Goal: Task Accomplishment & Management: Use online tool/utility

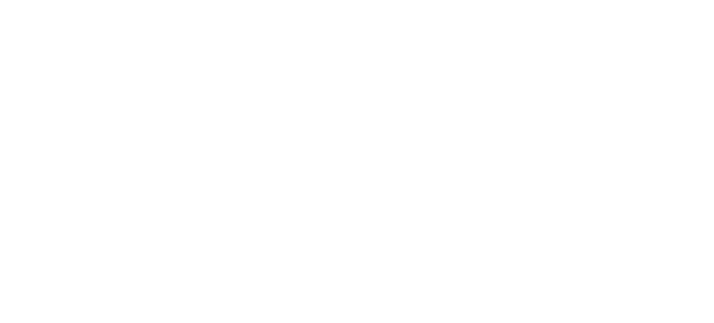
drag, startPoint x: 0, startPoint y: 0, endPoint x: 159, endPoint y: 285, distance: 325.7
click at [159, 0] on html at bounding box center [357, 0] width 714 height 0
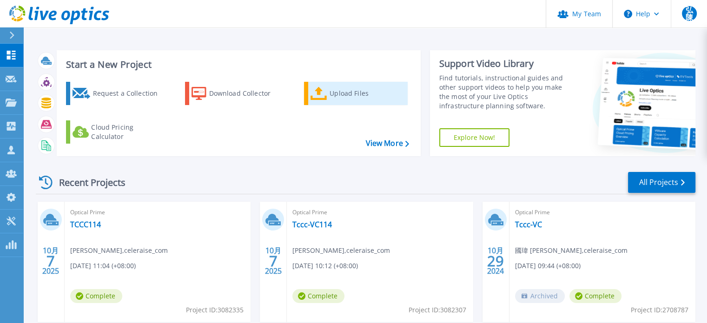
click at [348, 93] on div "Upload Files" at bounding box center [367, 93] width 74 height 19
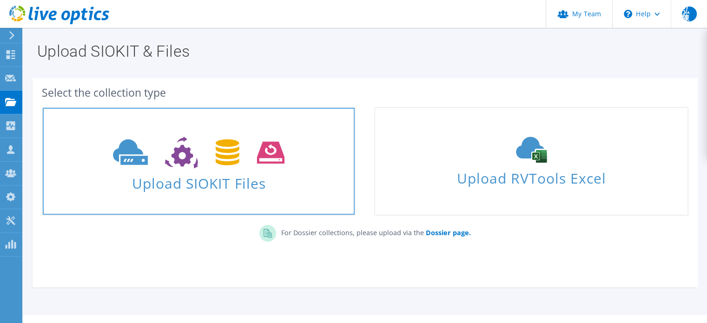
click at [214, 167] on icon at bounding box center [199, 153] width 172 height 32
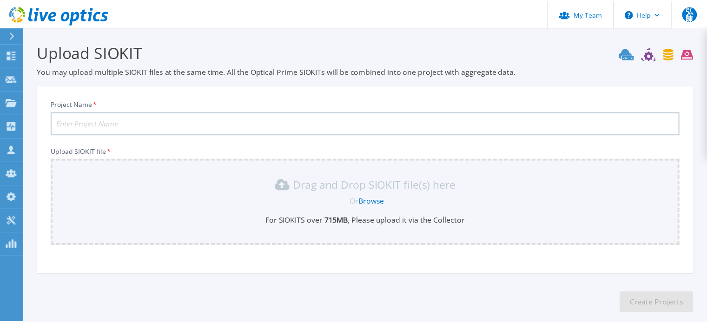
scroll to position [46, 0]
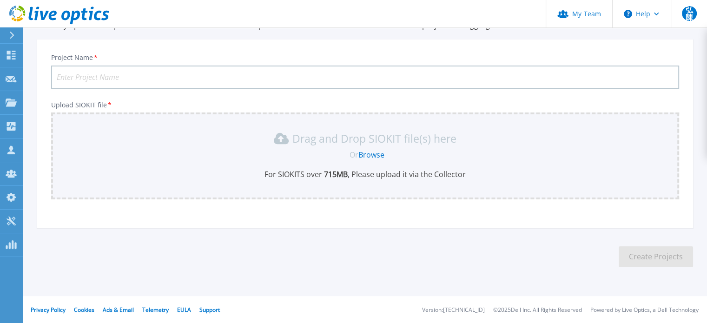
click at [179, 79] on input "Project Name *" at bounding box center [365, 77] width 628 height 23
type input "114nlsc-181"
click at [348, 150] on div "Or Browse" at bounding box center [366, 155] width 613 height 10
click at [376, 153] on link "Browse" at bounding box center [371, 155] width 26 height 10
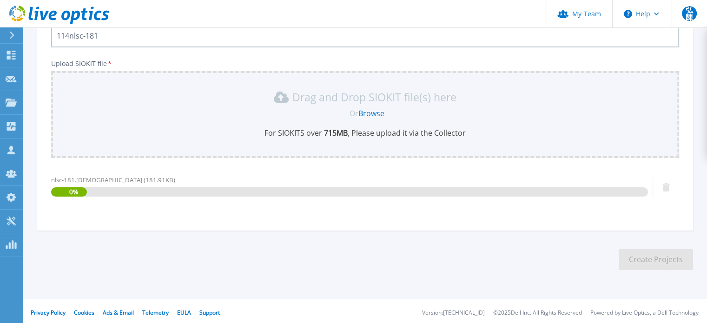
scroll to position [91, 0]
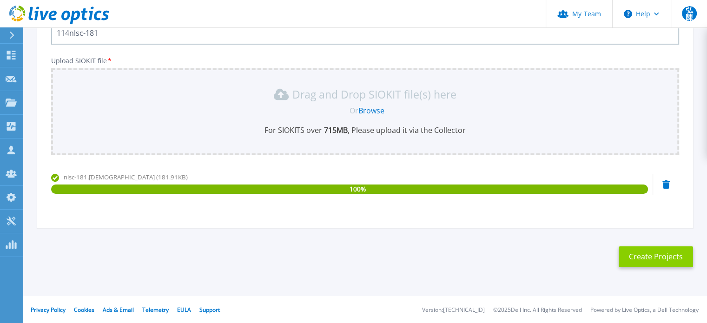
click at [644, 253] on button "Create Projects" at bounding box center [656, 256] width 74 height 21
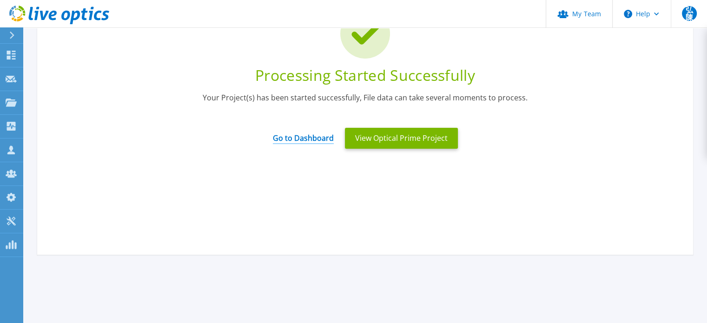
click at [312, 133] on link "Go to Dashboard" at bounding box center [303, 135] width 61 height 18
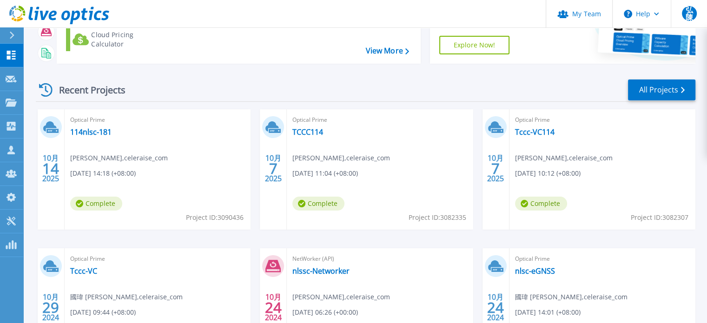
scroll to position [93, 0]
click at [84, 130] on link "114nlsc-181" at bounding box center [90, 131] width 41 height 9
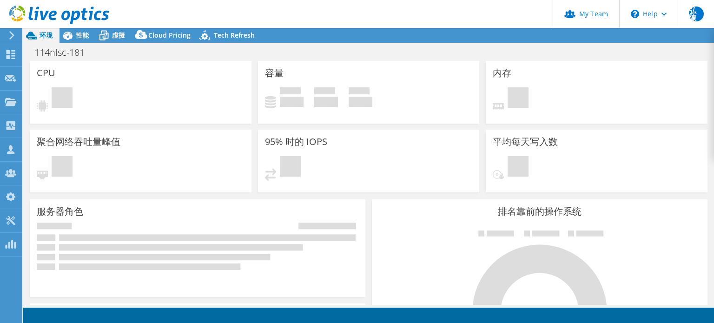
select select "USD"
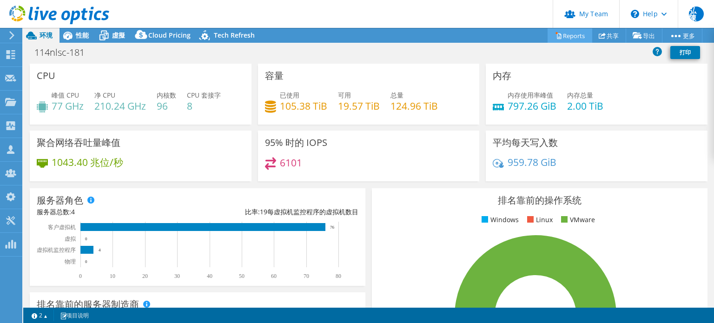
click at [565, 36] on link "Reports" at bounding box center [570, 35] width 45 height 14
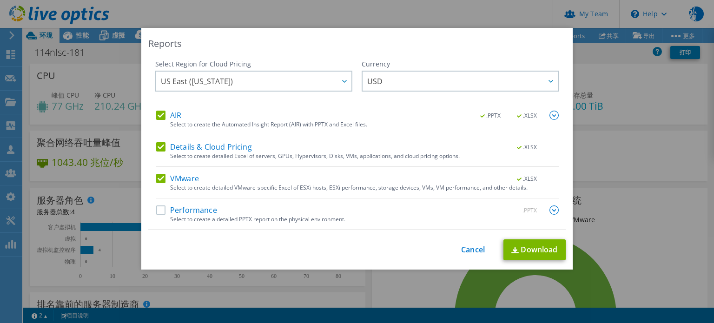
click at [159, 208] on label "Performance" at bounding box center [186, 210] width 61 height 9
click at [0, 0] on input "Performance" at bounding box center [0, 0] width 0 height 0
click at [543, 249] on link "Download" at bounding box center [535, 249] width 62 height 21
click at [466, 253] on link "Cancel" at bounding box center [473, 249] width 24 height 9
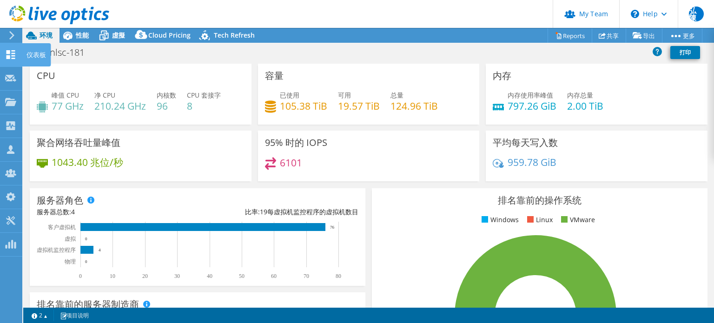
click at [32, 53] on div "仪表板" at bounding box center [36, 54] width 29 height 23
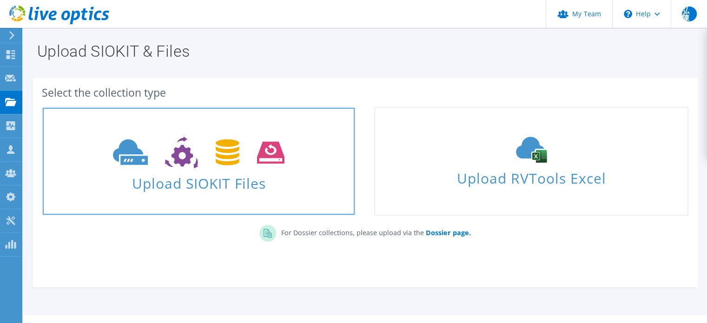
click at [205, 172] on span "Upload SIOKIT Files" at bounding box center [199, 181] width 312 height 20
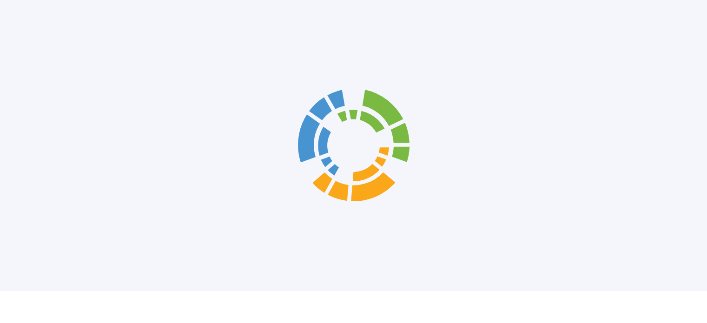
scroll to position [46, 0]
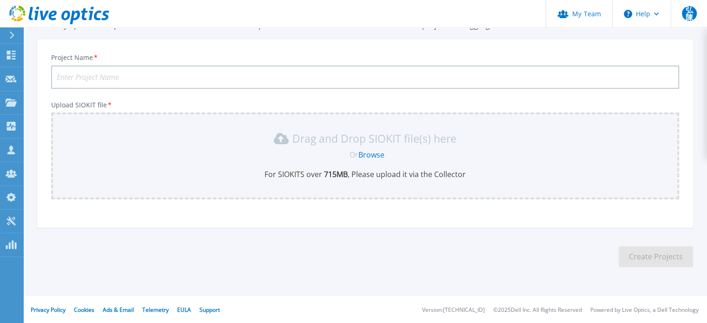
click at [249, 78] on input "Project Name *" at bounding box center [365, 77] width 628 height 23
type input "114nlsc-egnss"
click at [370, 152] on link "Browse" at bounding box center [371, 155] width 26 height 10
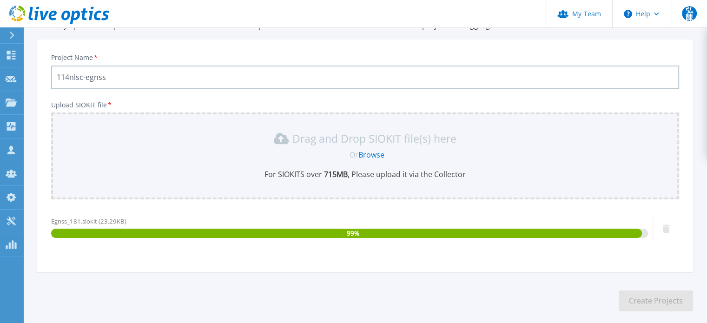
scroll to position [91, 0]
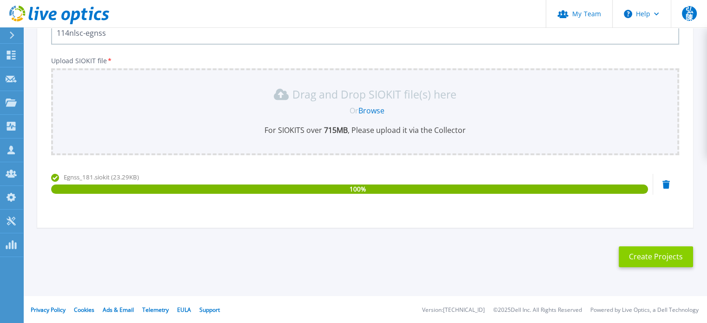
click at [629, 248] on button "Create Projects" at bounding box center [656, 256] width 74 height 21
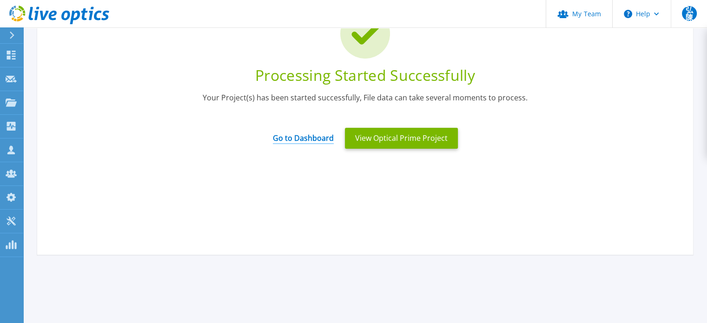
click at [299, 143] on link "Go to Dashboard" at bounding box center [303, 135] width 61 height 18
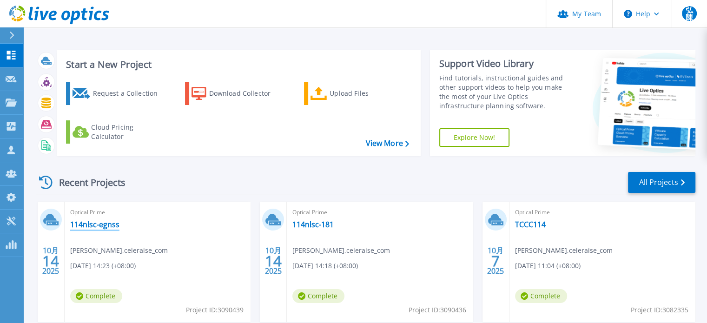
click at [95, 223] on link "114nlsc-egnss" at bounding box center [94, 224] width 49 height 9
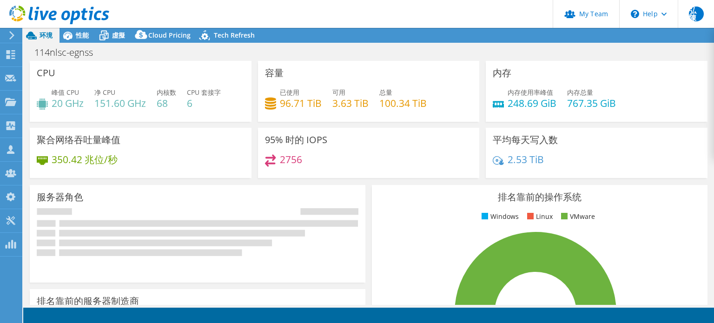
select select "USD"
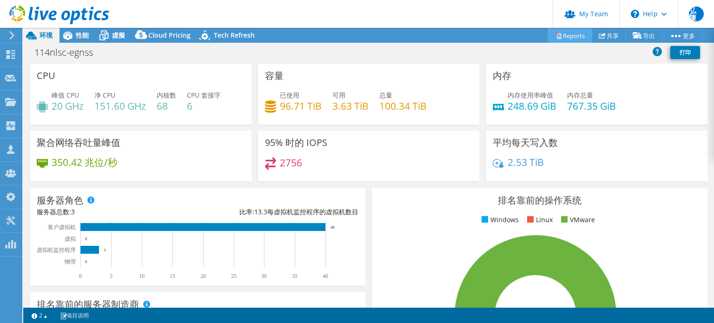
click at [565, 35] on link "Reports" at bounding box center [570, 35] width 45 height 14
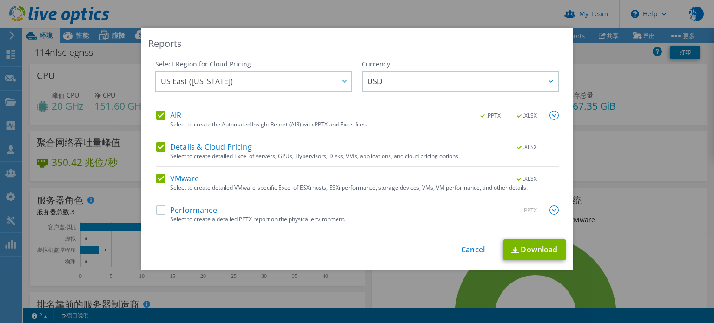
drag, startPoint x: 158, startPoint y: 210, endPoint x: 178, endPoint y: 218, distance: 21.9
click at [158, 210] on label "Performance" at bounding box center [186, 210] width 61 height 9
click at [0, 0] on input "Performance" at bounding box center [0, 0] width 0 height 0
click at [514, 253] on link "Download" at bounding box center [535, 249] width 62 height 21
click at [461, 254] on link "Cancel" at bounding box center [473, 249] width 24 height 9
